Goal: Information Seeking & Learning: Learn about a topic

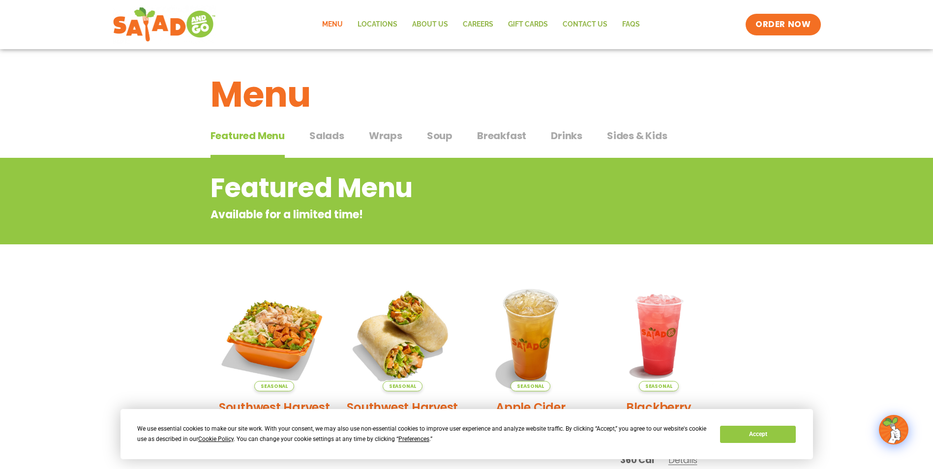
click at [442, 134] on span "Soup" at bounding box center [440, 135] width 26 height 15
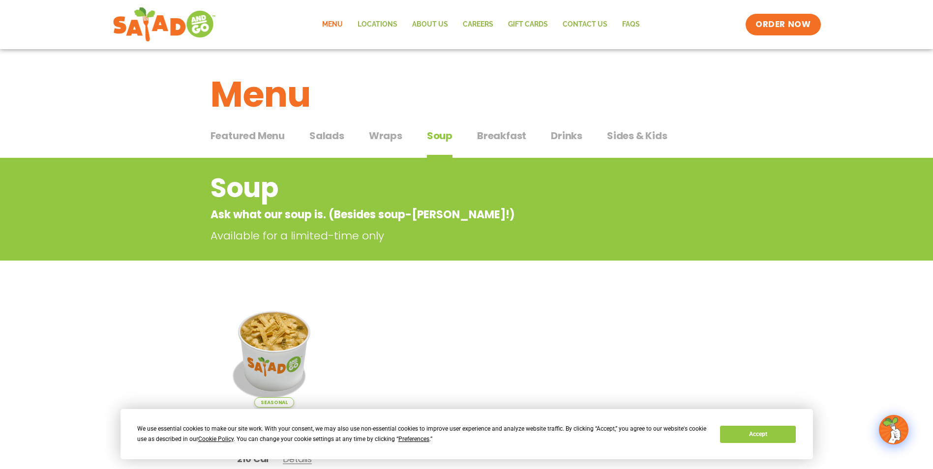
click at [326, 138] on span "Salads" at bounding box center [326, 135] width 35 height 15
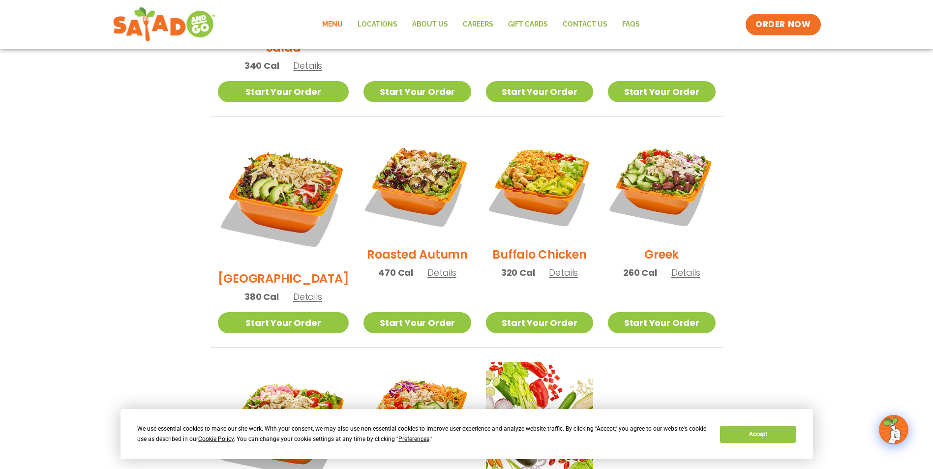
scroll to position [442, 0]
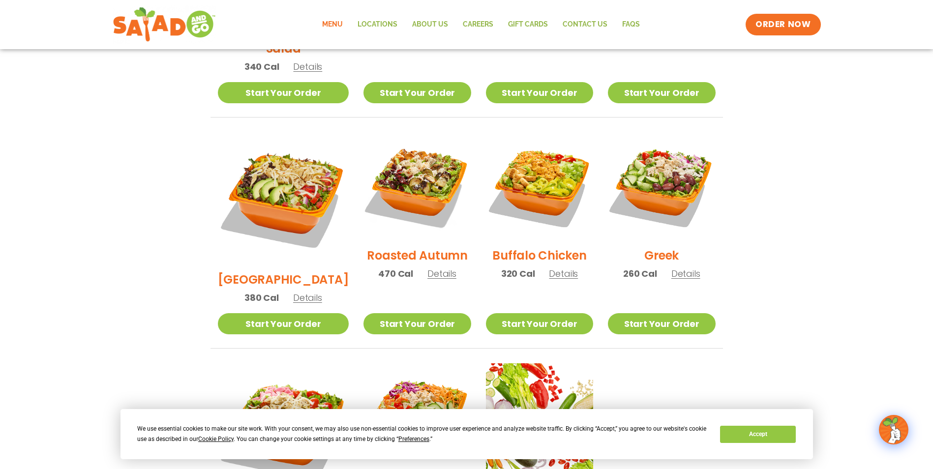
click at [398, 247] on h2 "Roasted Autumn" at bounding box center [417, 255] width 101 height 17
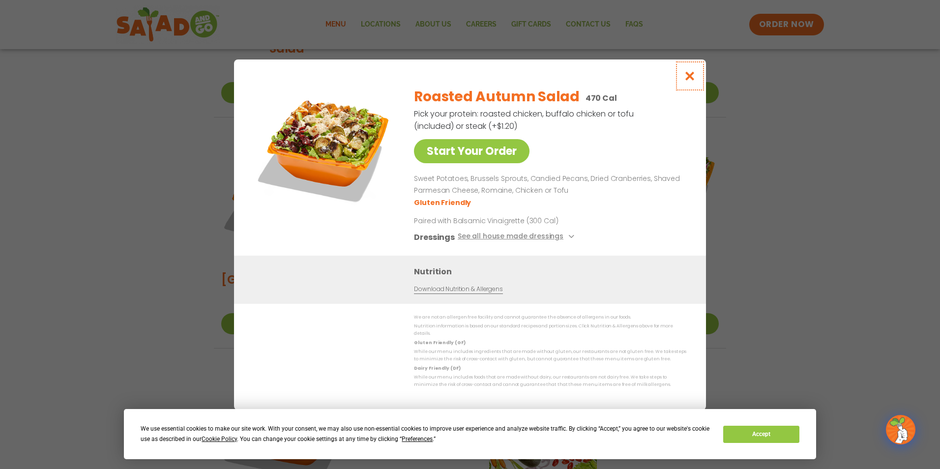
click at [688, 76] on icon "Close modal" at bounding box center [690, 76] width 12 height 10
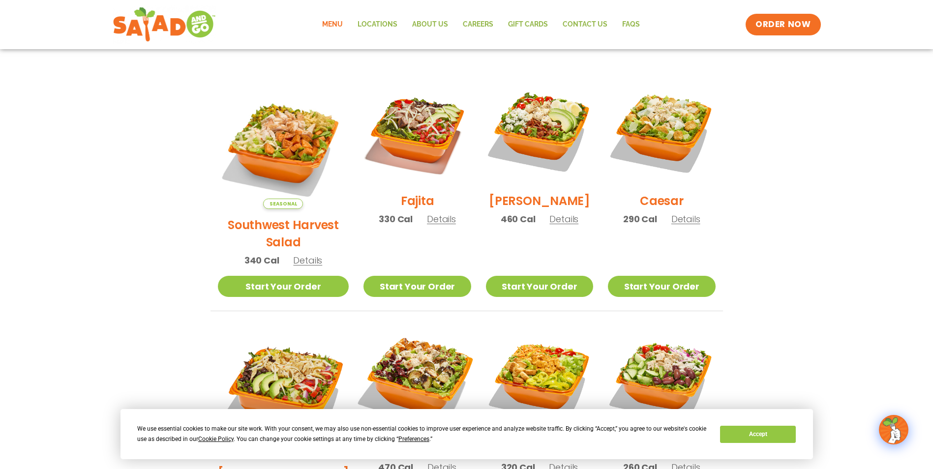
scroll to position [246, 0]
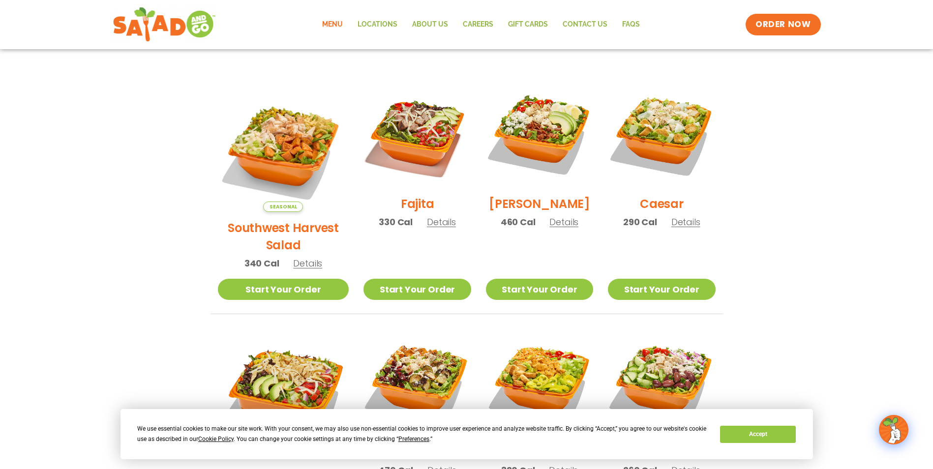
click at [528, 211] on h2 "[PERSON_NAME]" at bounding box center [539, 203] width 101 height 17
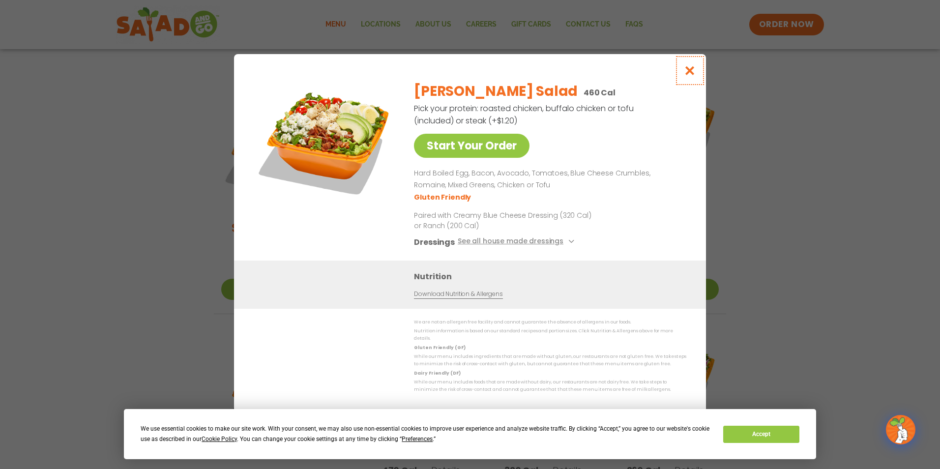
click at [687, 70] on icon "Close modal" at bounding box center [690, 70] width 12 height 10
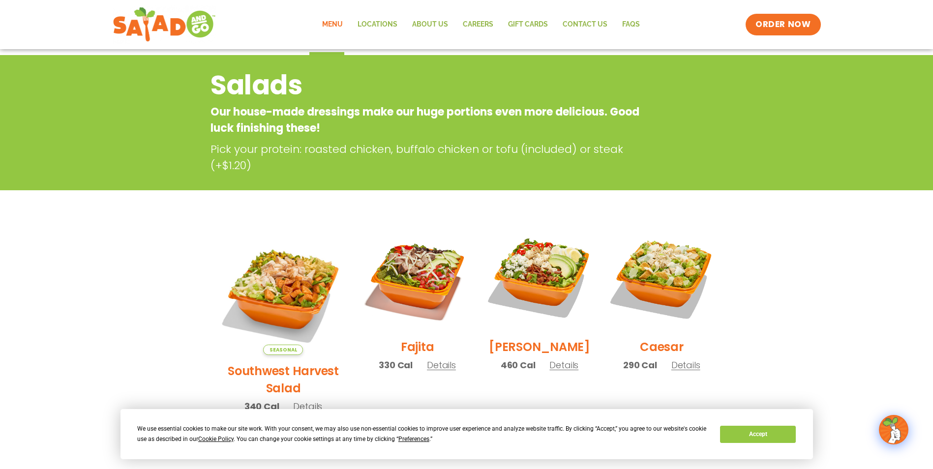
scroll to position [0, 0]
